Goal: Navigation & Orientation: Find specific page/section

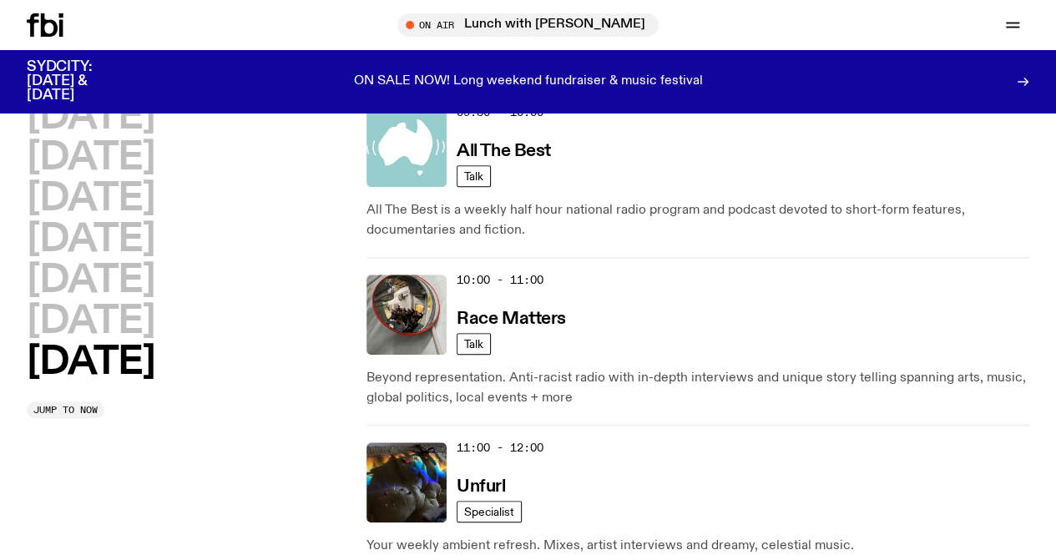
scroll to position [514, 0]
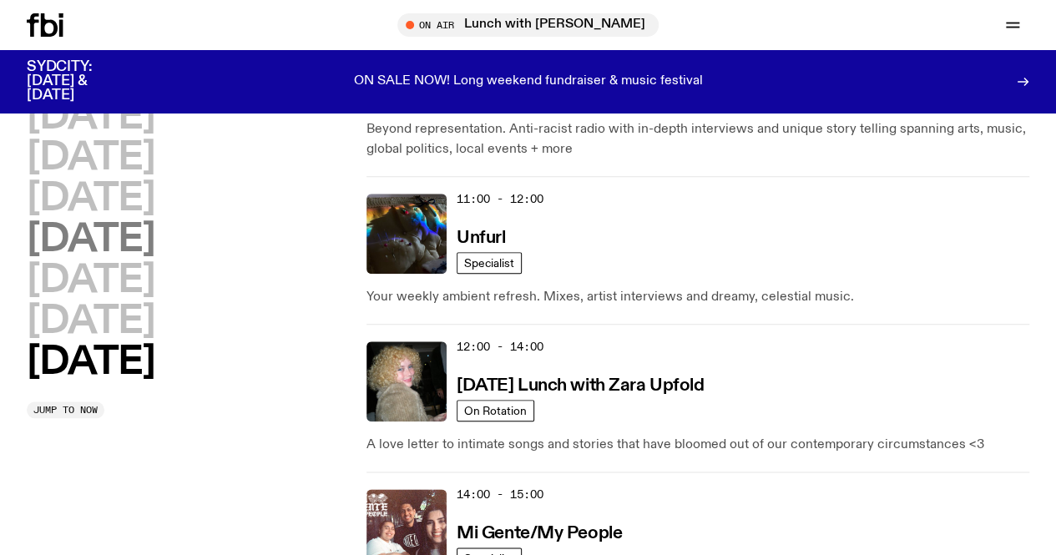
click at [154, 251] on h2 "[DATE]" at bounding box center [91, 240] width 128 height 38
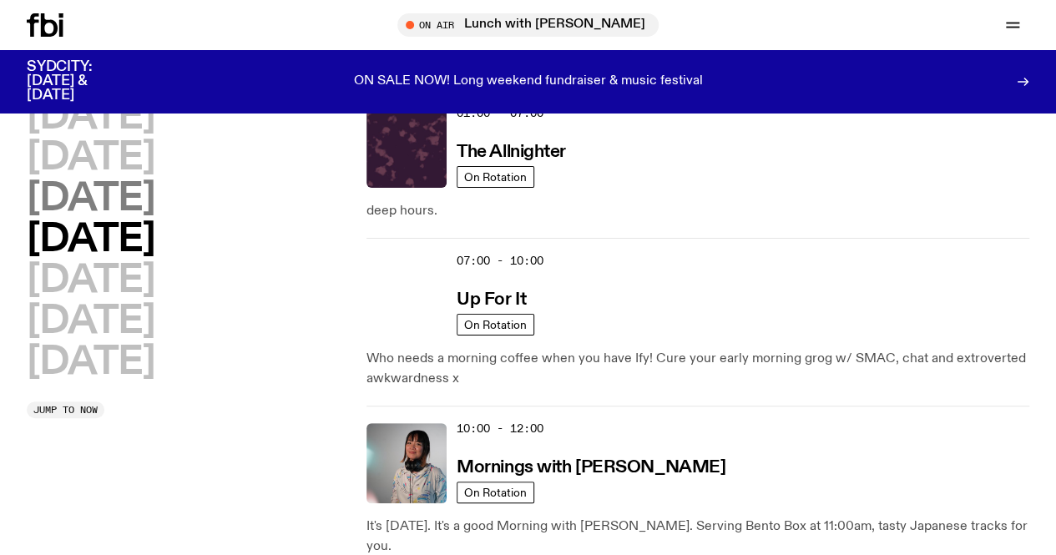
scroll to position [47, 0]
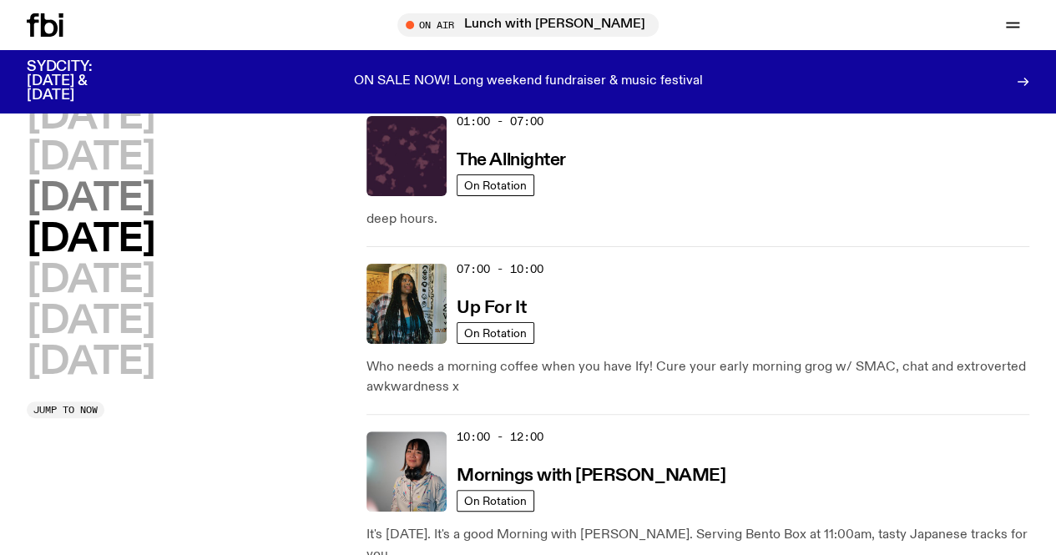
click at [154, 218] on h2 "[DATE]" at bounding box center [91, 199] width 128 height 38
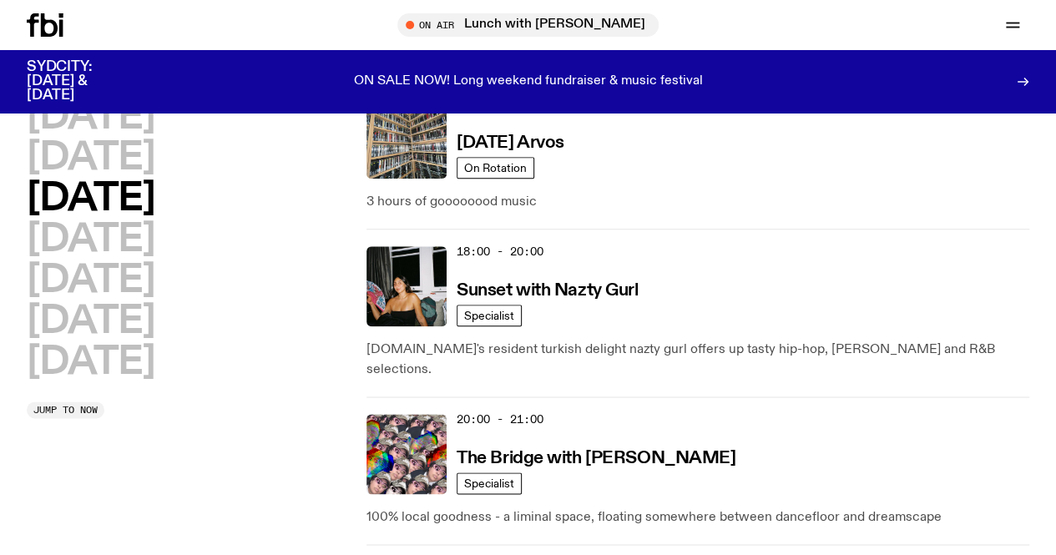
scroll to position [915, 0]
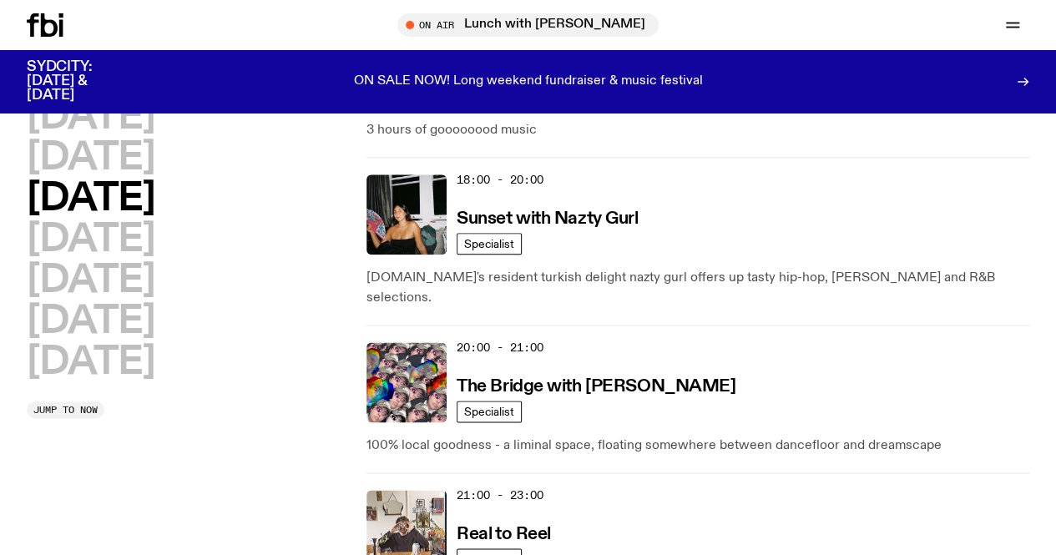
click at [0, 0] on link "Explore" at bounding box center [0, 0] width 0 height 0
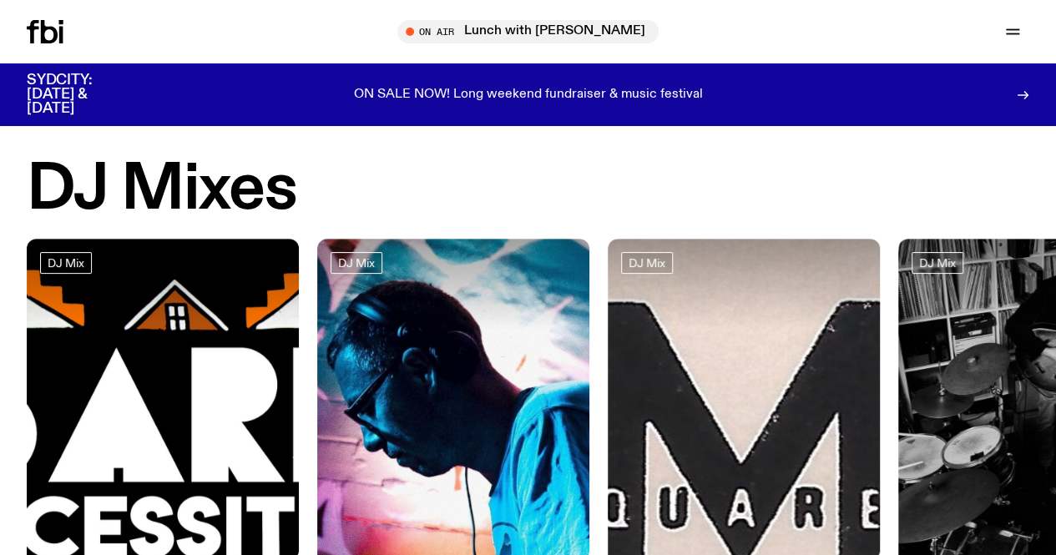
click at [0, 0] on link "Volunteer" at bounding box center [0, 0] width 0 height 0
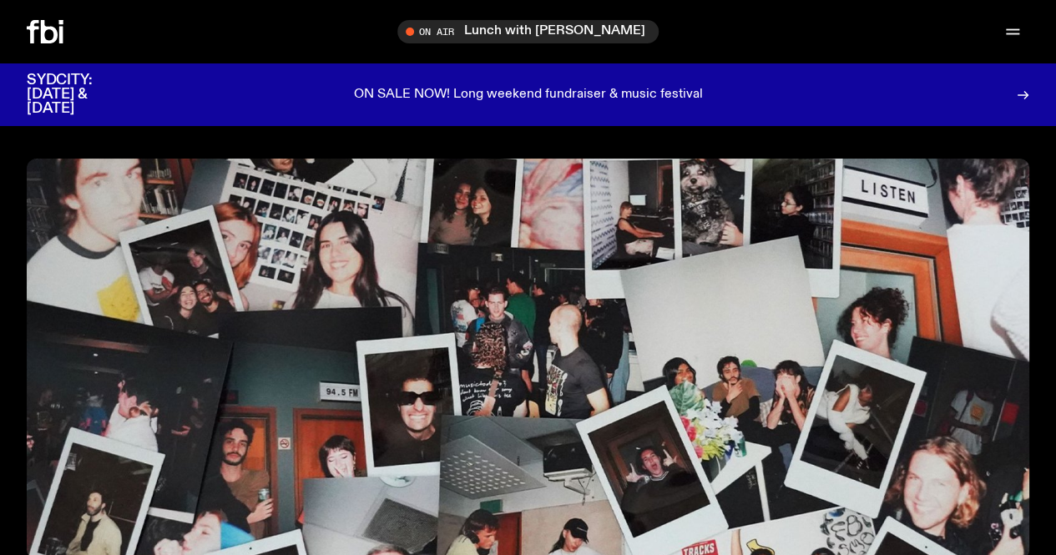
click at [0, 0] on link "Newsletter" at bounding box center [0, 0] width 0 height 0
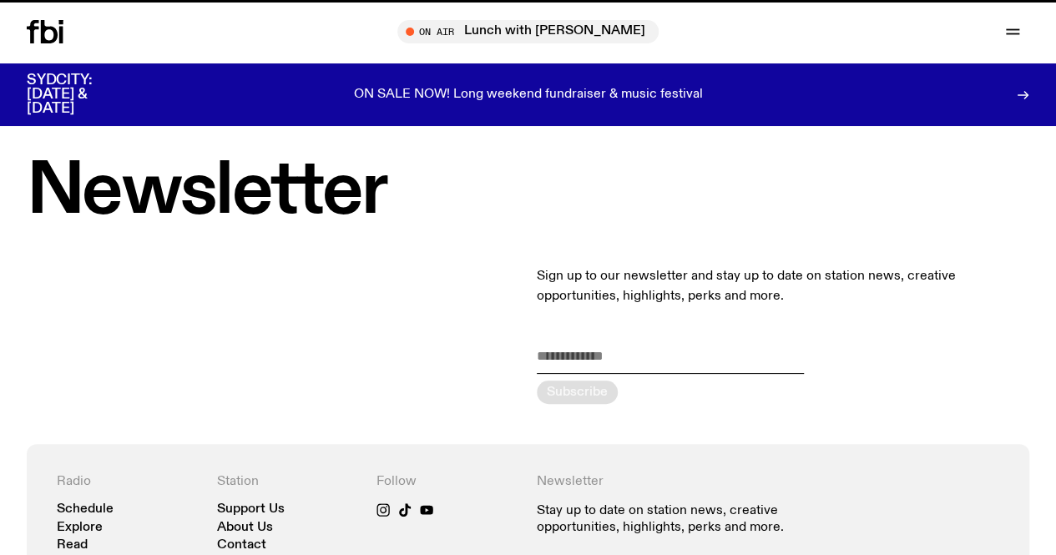
click at [0, 0] on link "Newsletter" at bounding box center [0, 0] width 0 height 0
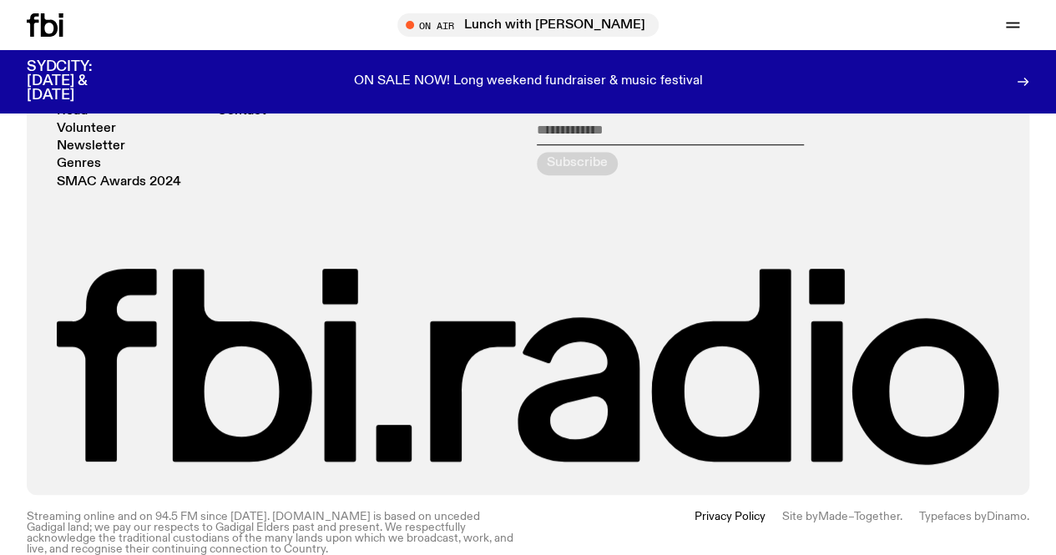
scroll to position [447, 0]
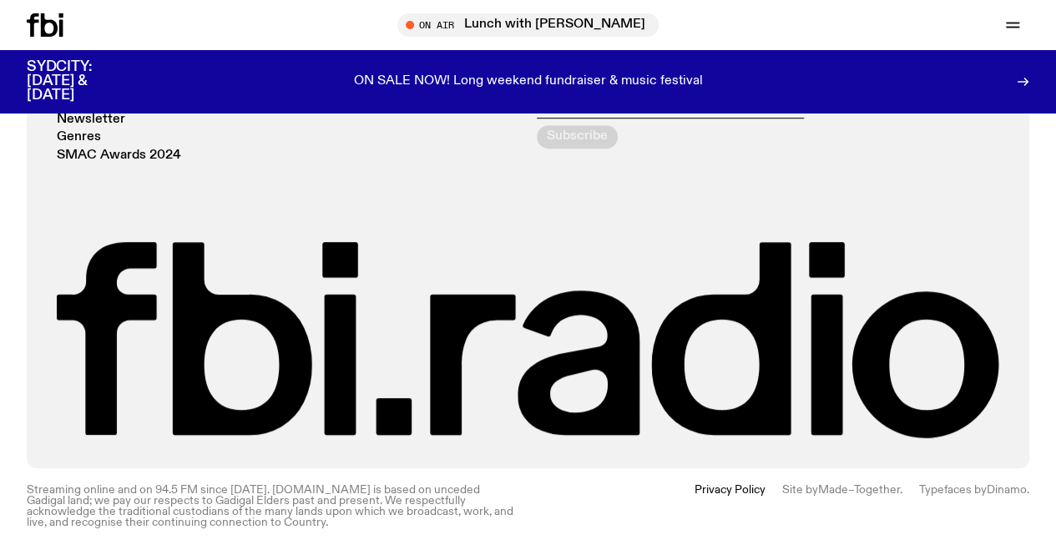
click at [0, 0] on link "Explore" at bounding box center [0, 0] width 0 height 0
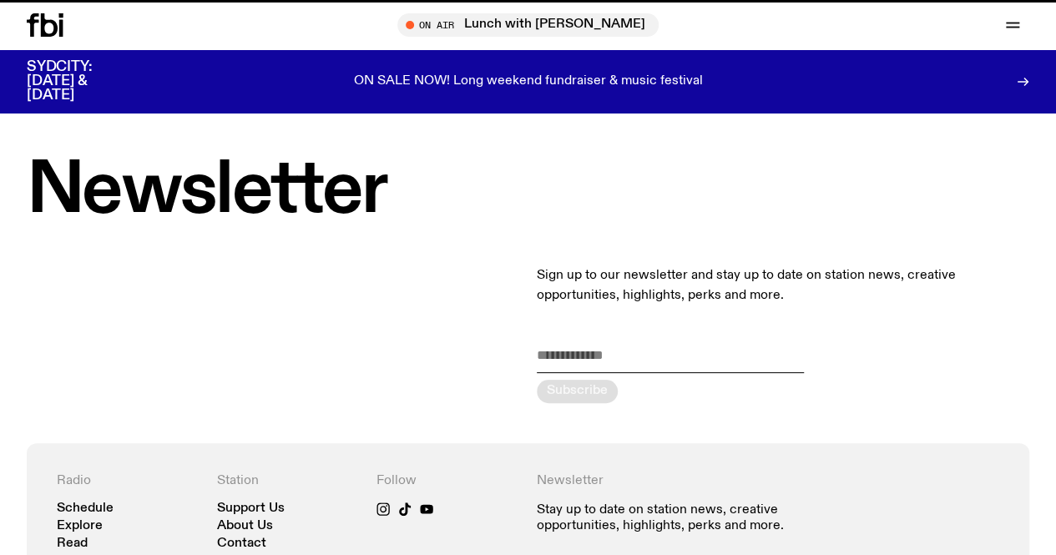
scroll to position [434, 0]
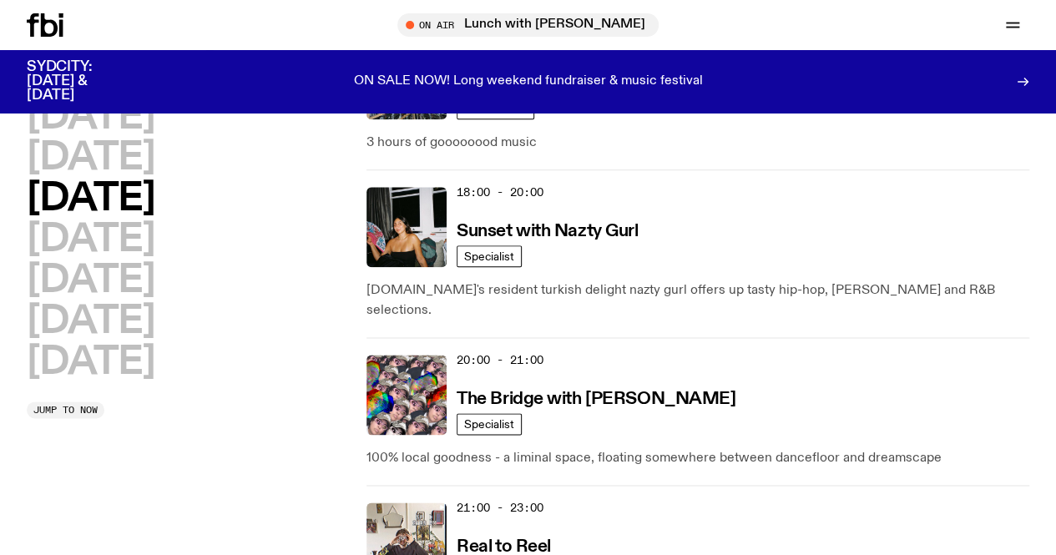
scroll to position [901, 0]
click at [169, 221] on div "[DATE] [DATE] [DATE] [DATE] [DATE] [DATE] [DATE]" at bounding box center [188, 239] width 323 height 283
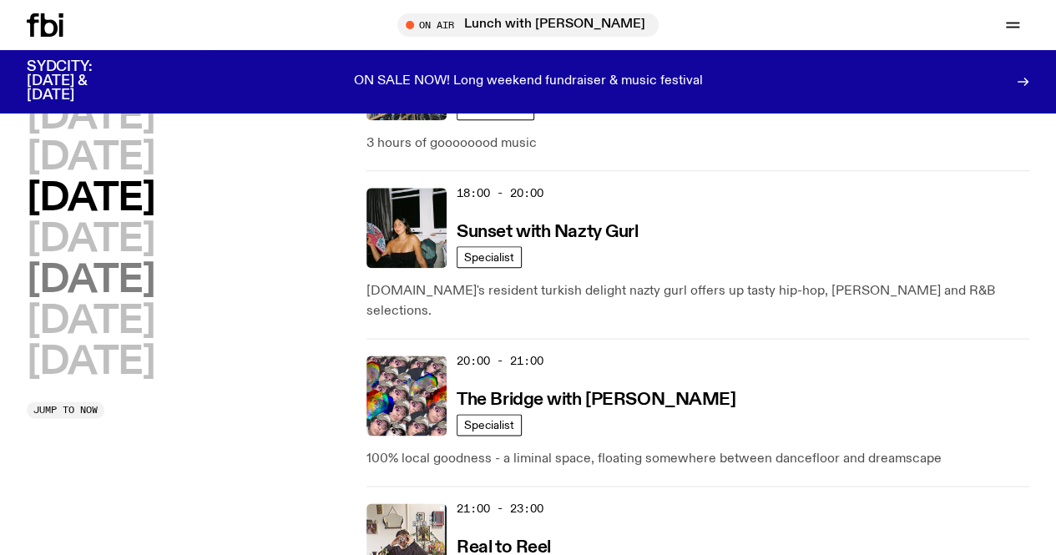
click at [137, 262] on h2 "[DATE]" at bounding box center [91, 281] width 128 height 38
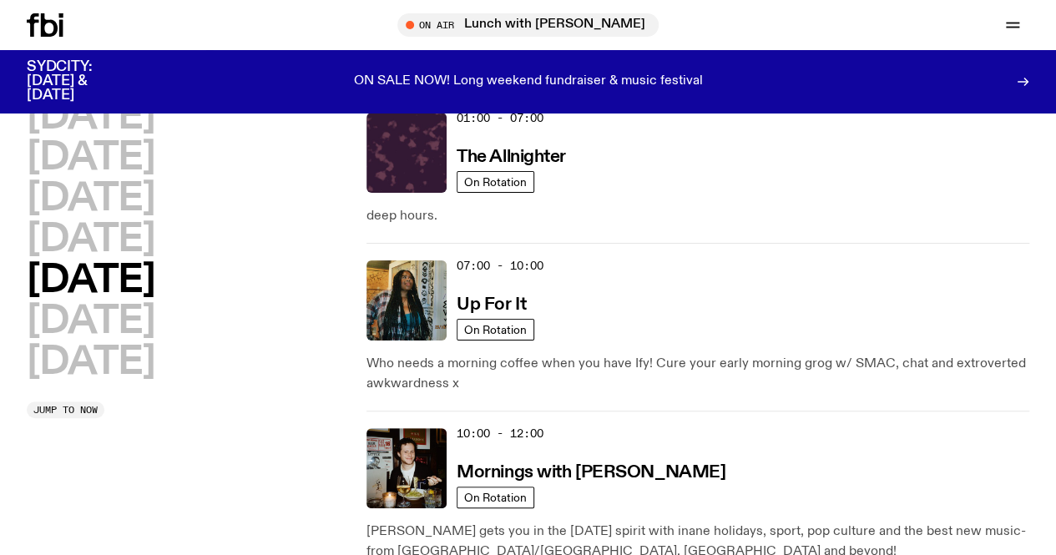
scroll to position [47, 0]
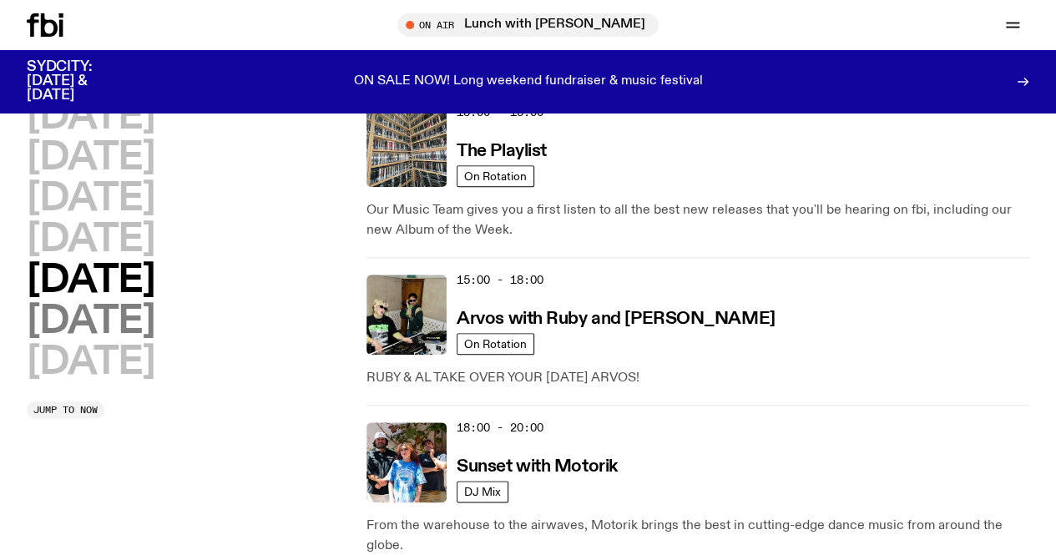
click at [112, 340] on h2 "[DATE]" at bounding box center [91, 322] width 128 height 38
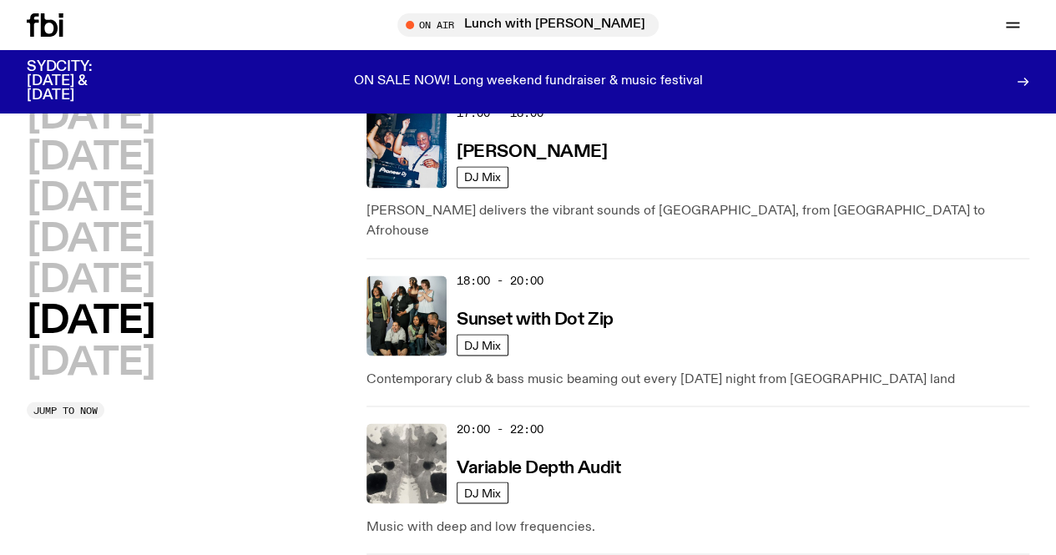
scroll to position [1230, 0]
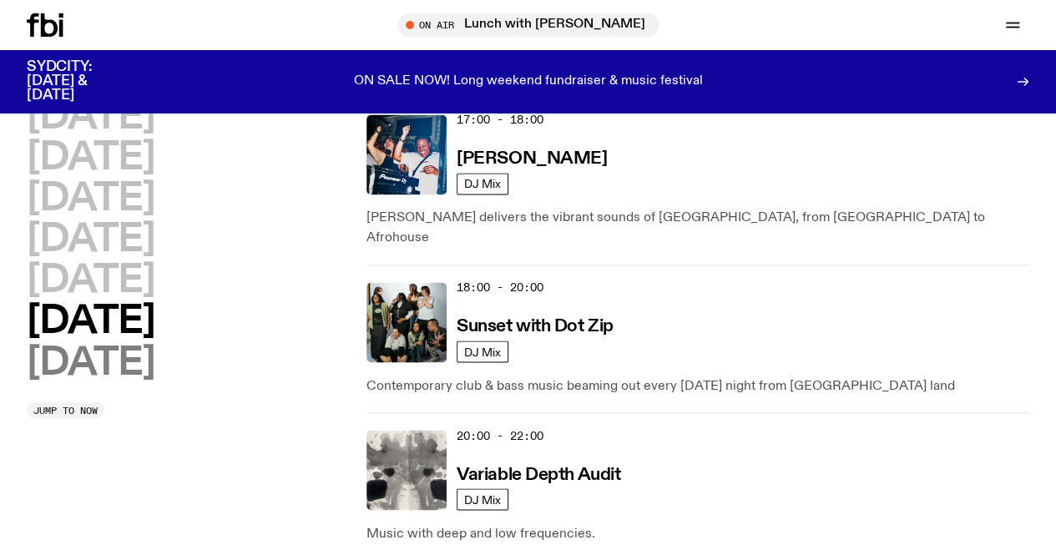
click at [97, 344] on h2 "[DATE]" at bounding box center [91, 363] width 128 height 38
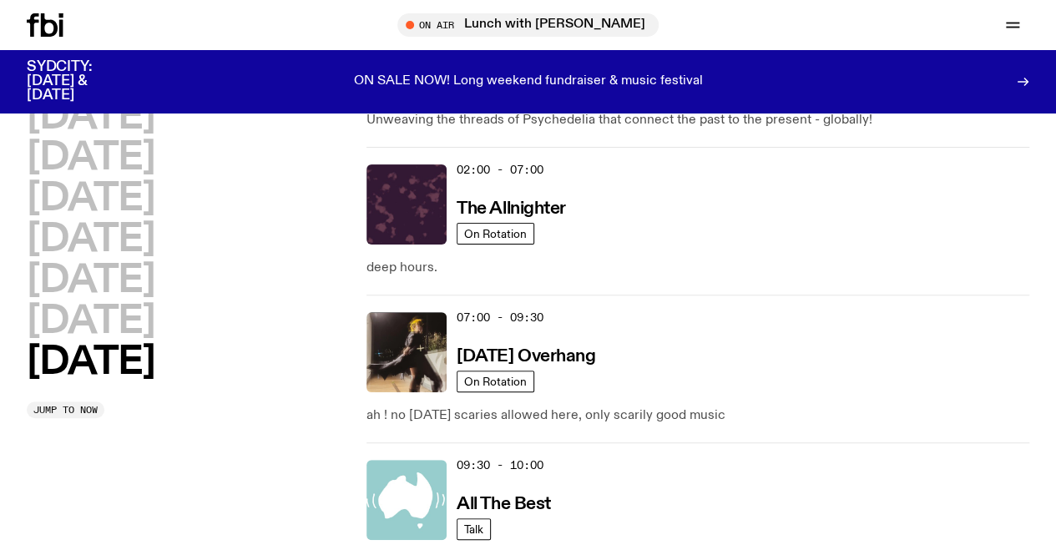
scroll to position [147, 0]
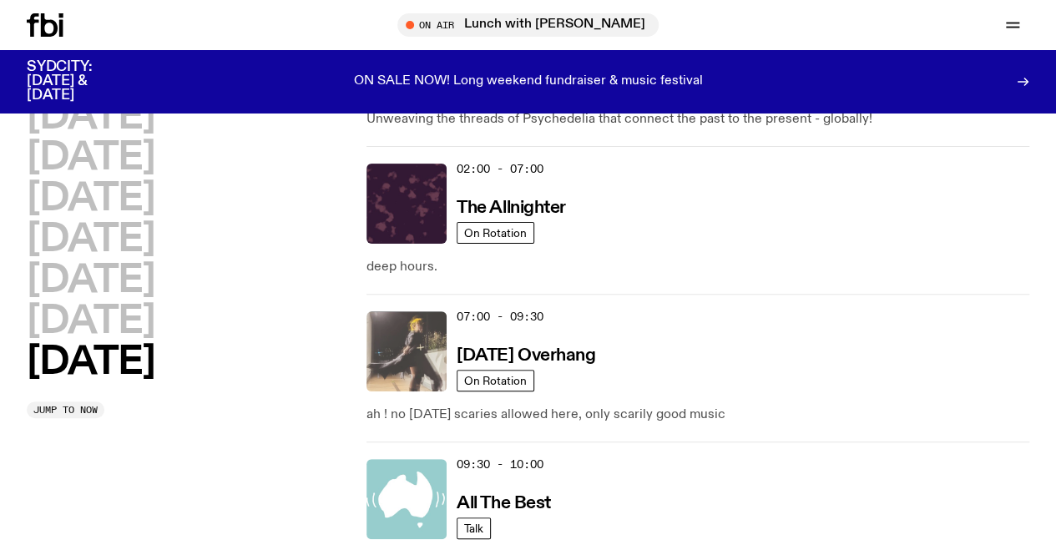
click at [424, 311] on img at bounding box center [406, 351] width 80 height 80
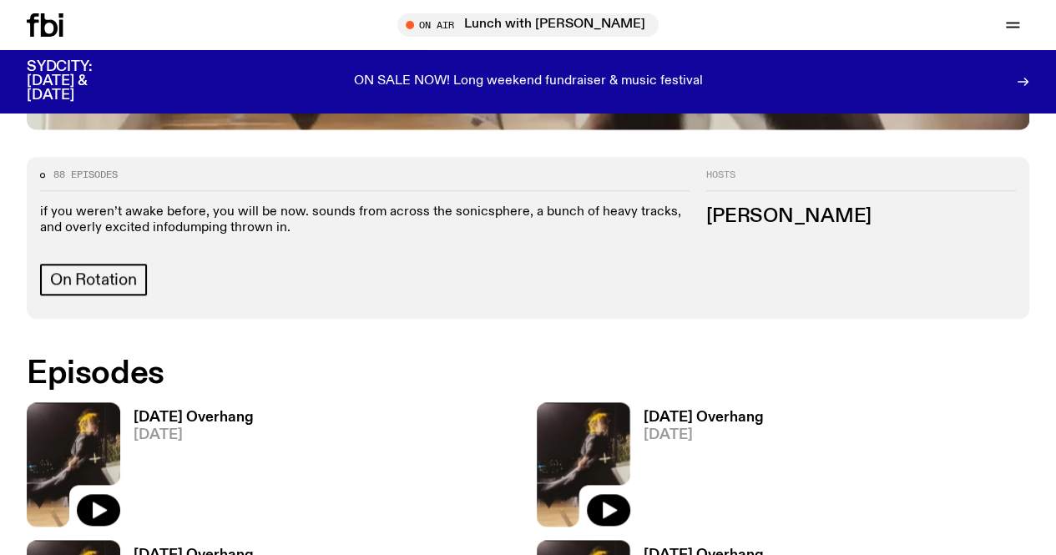
scroll to position [668, 0]
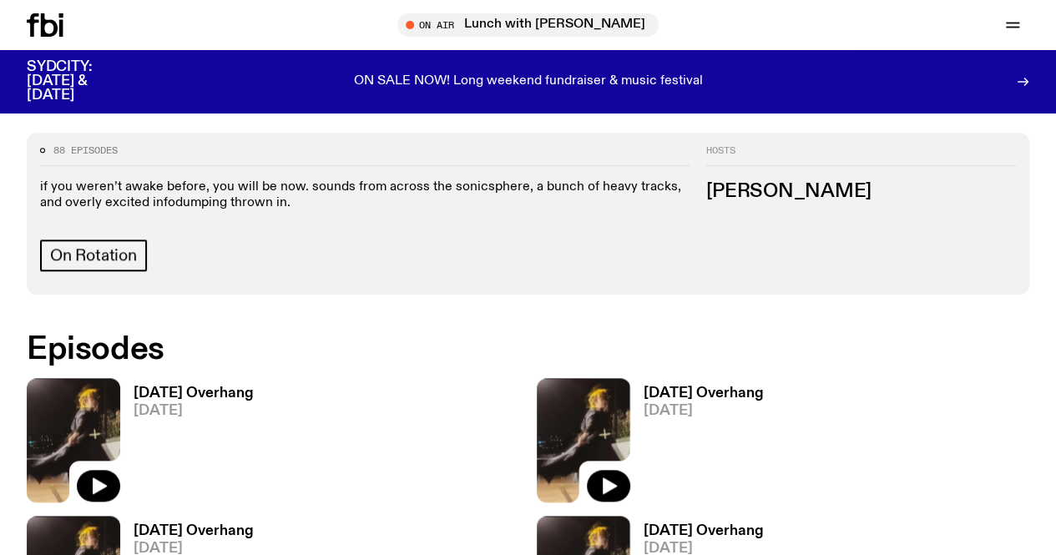
click at [834, 201] on h3 "[PERSON_NAME]" at bounding box center [861, 192] width 310 height 18
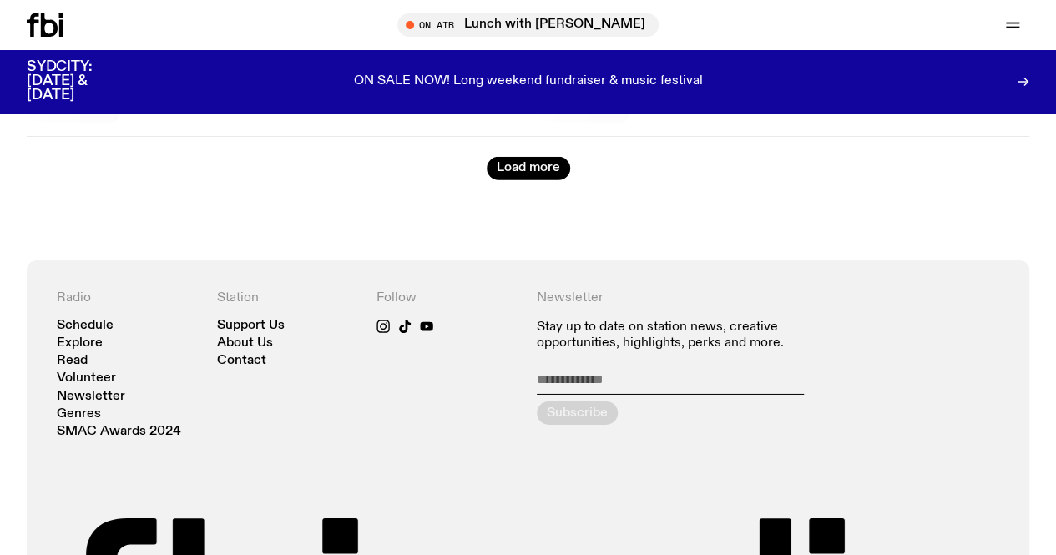
scroll to position [2667, 0]
